Goal: Information Seeking & Learning: Learn about a topic

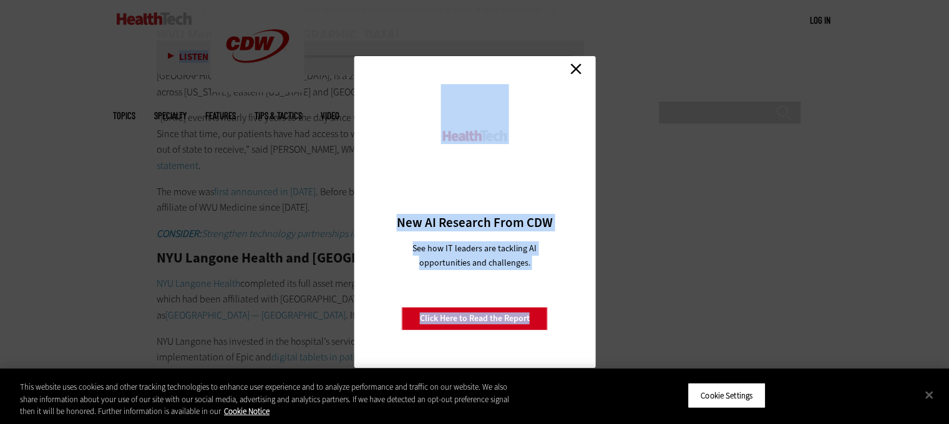
scroll to position [7490, 0]
drag, startPoint x: 154, startPoint y: 135, endPoint x: 245, endPoint y: 227, distance: 129.3
click at [577, 64] on link "Close" at bounding box center [576, 68] width 19 height 19
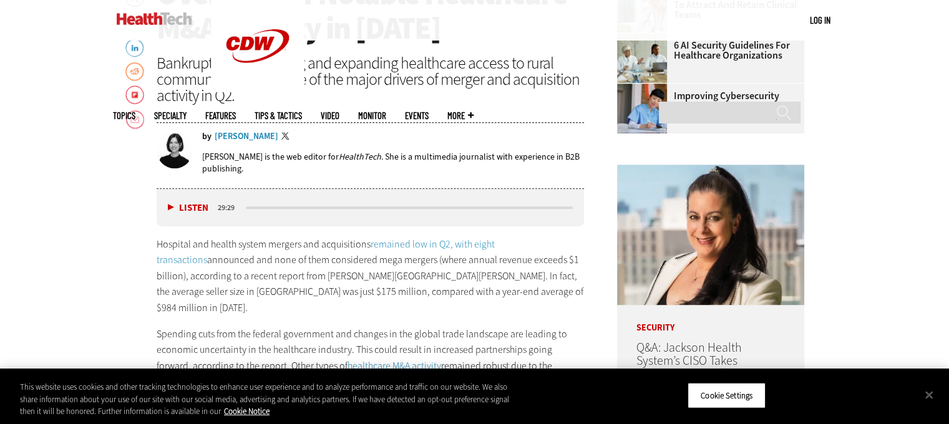
scroll to position [572, 0]
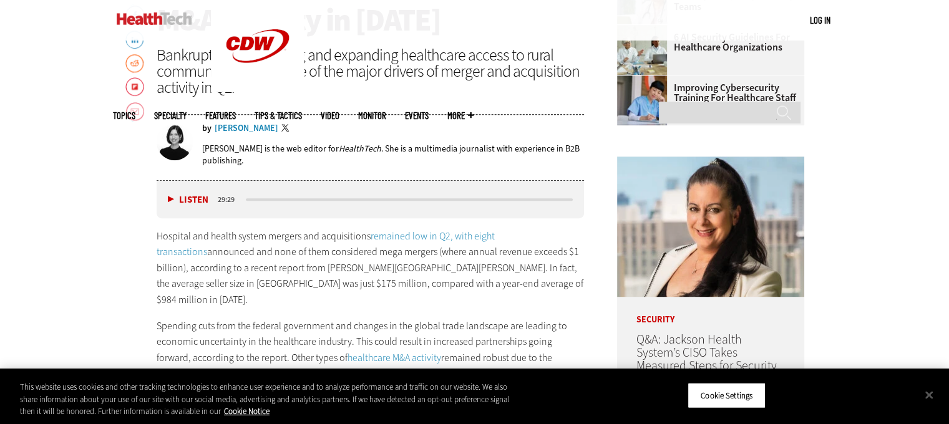
click at [137, 108] on link "Email" at bounding box center [134, 112] width 19 height 20
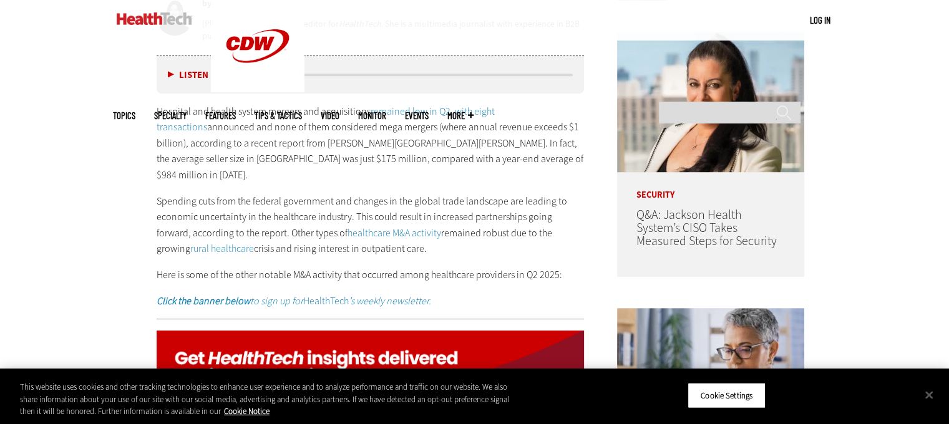
scroll to position [693, 0]
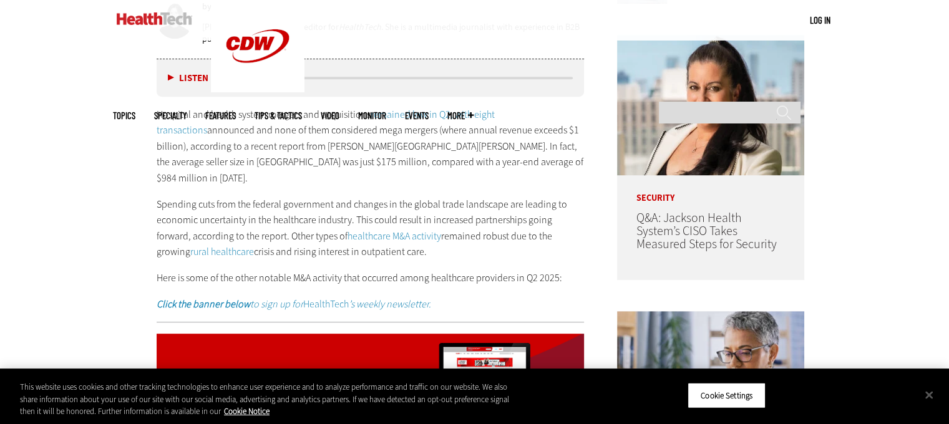
click at [348, 230] on link "healthcare M&A activity" at bounding box center [395, 236] width 94 height 13
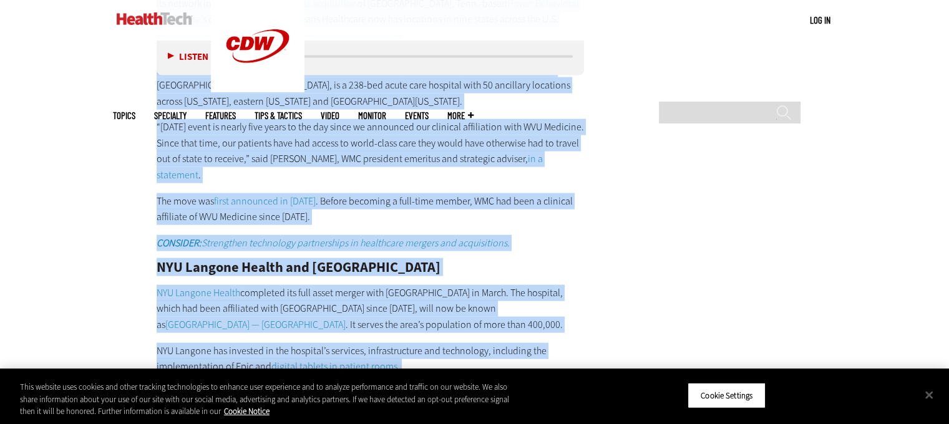
scroll to position [7497, 0]
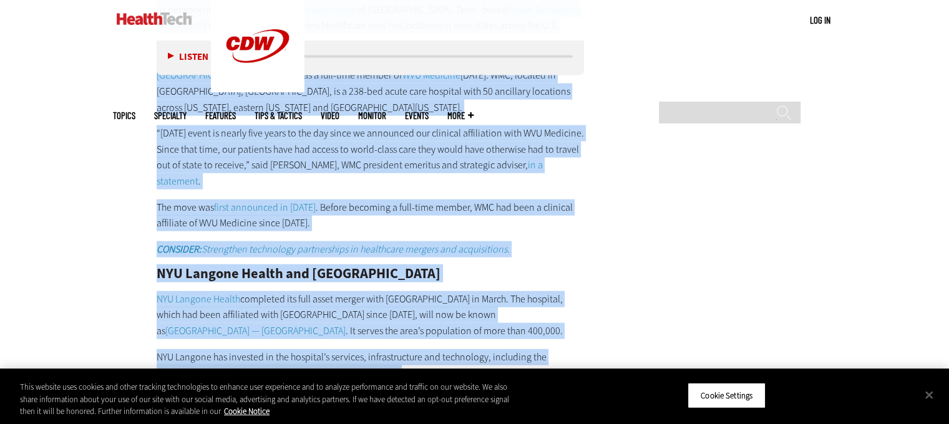
drag, startPoint x: 157, startPoint y: 198, endPoint x: 356, endPoint y: 290, distance: 219.2
copy div "Northwell Health and Nuvance Health In May, nonprofit health systems Northwell …"
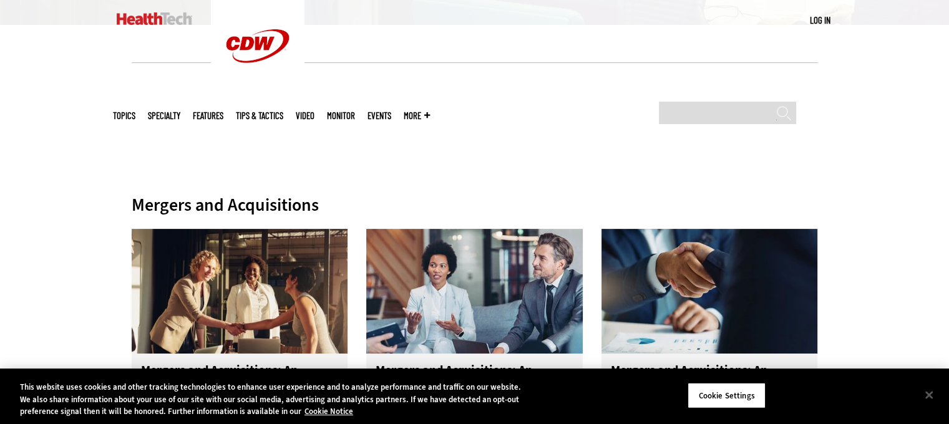
scroll to position [187, 0]
